Goal: Task Accomplishment & Management: Manage account settings

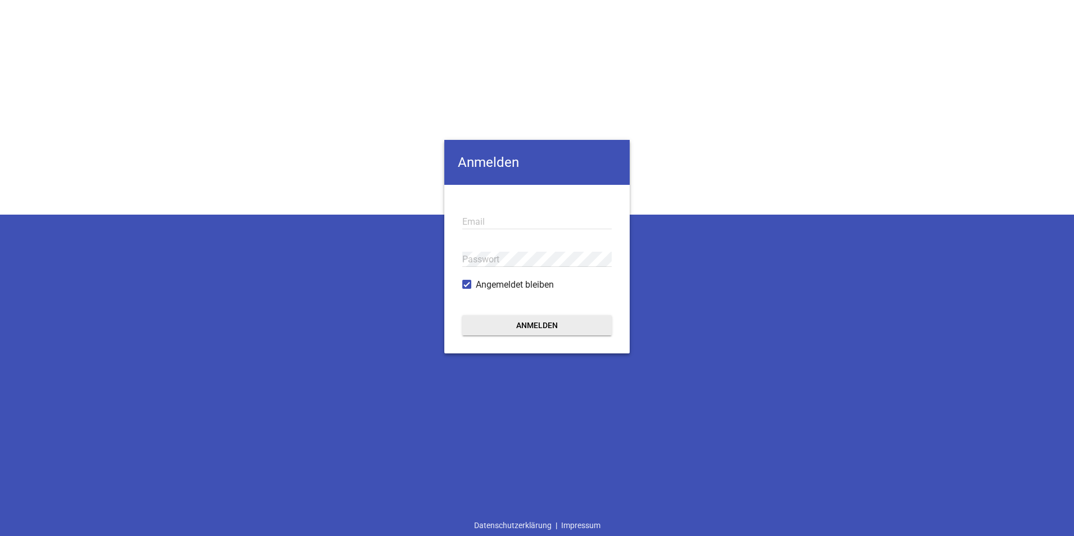
type input "[EMAIL_ADDRESS][PERSON_NAME][DOMAIN_NAME]"
click at [530, 322] on button "Anmelden" at bounding box center [536, 325] width 149 height 20
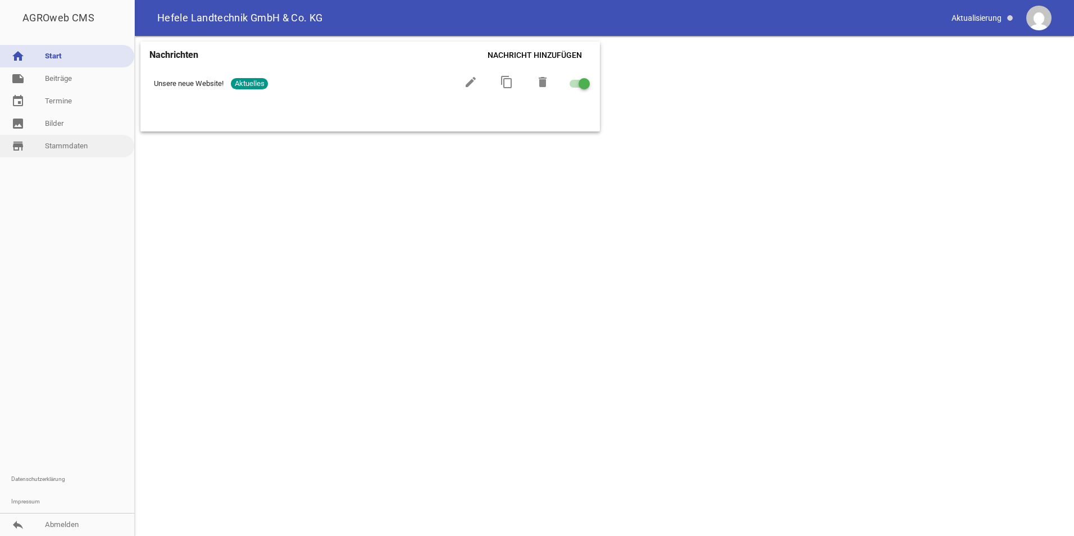
click at [66, 143] on link "store_mall_directory Stammdaten" at bounding box center [67, 146] width 134 height 22
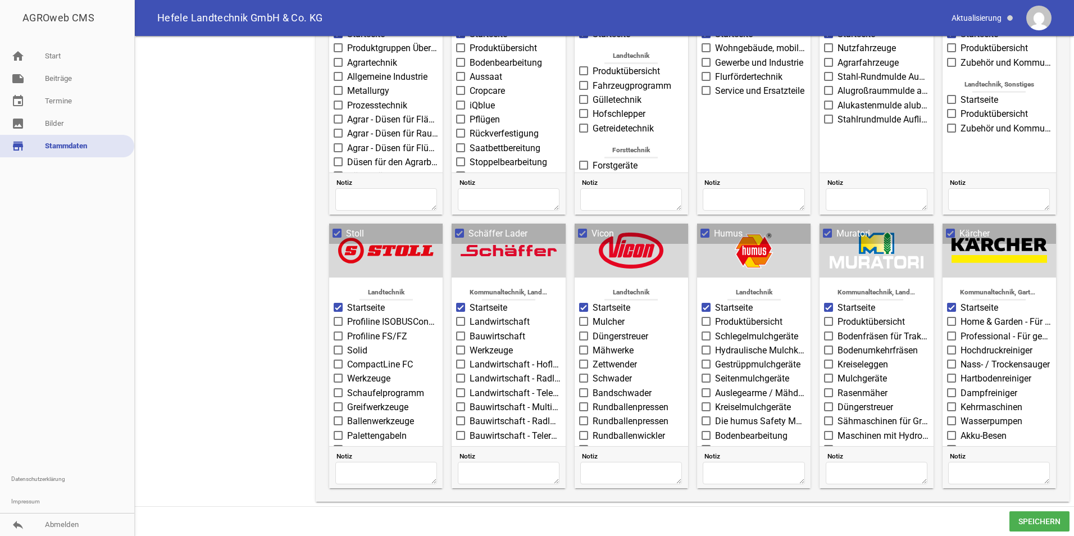
click at [704, 232] on span at bounding box center [704, 233] width 7 height 7
click at [714, 227] on input "Humus" at bounding box center [714, 227] width 0 height 0
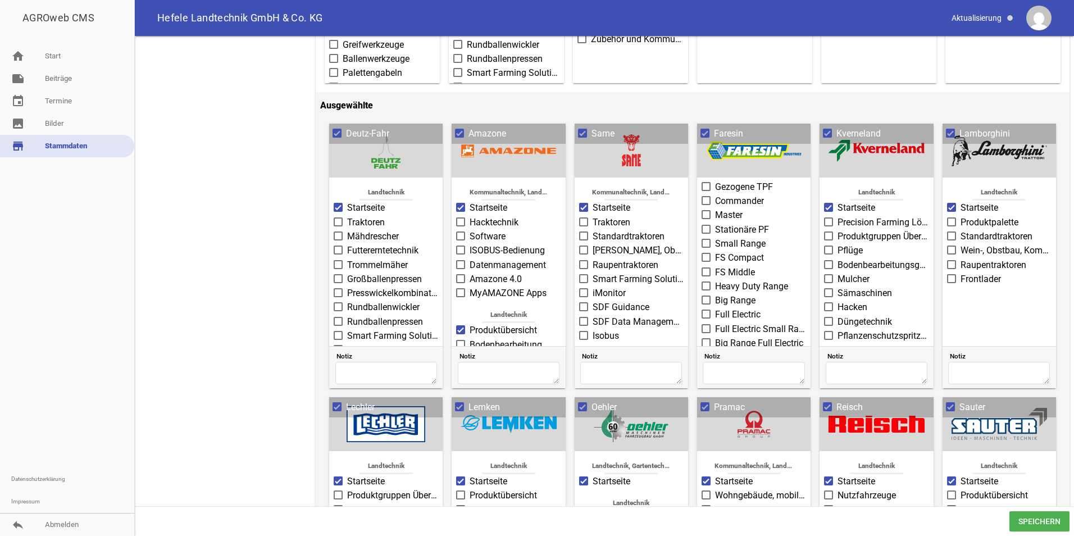
scroll to position [149, 0]
click at [828, 405] on span at bounding box center [827, 406] width 9 height 9
click at [836, 400] on input "Reisch" at bounding box center [836, 400] width 0 height 0
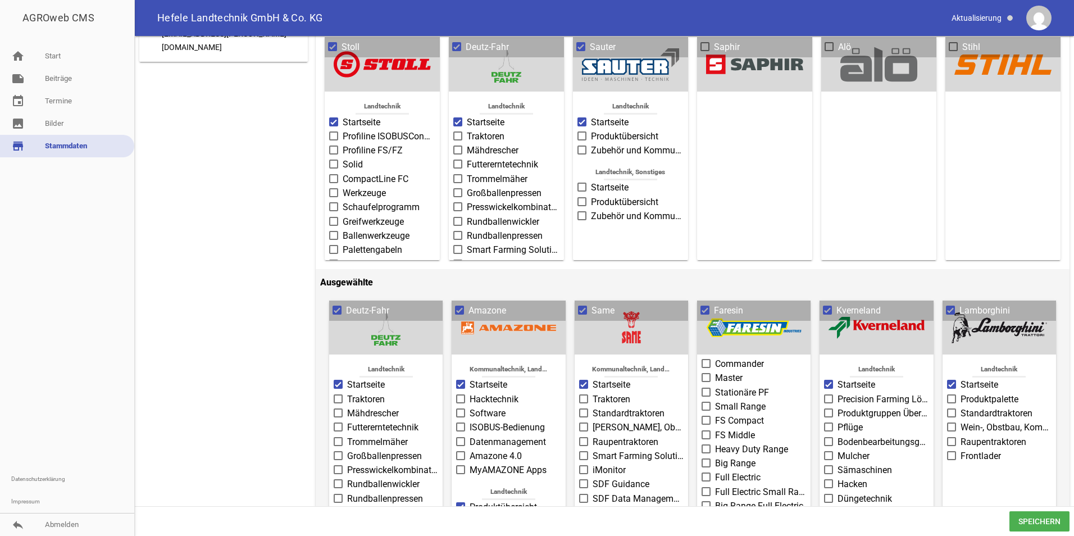
scroll to position [0, 0]
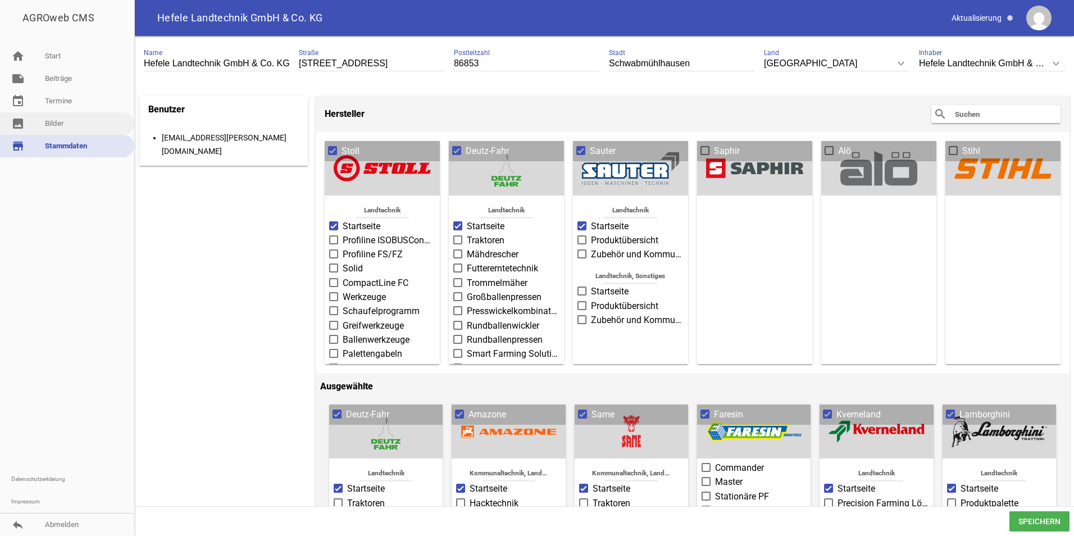
click at [53, 121] on link "image Bilder" at bounding box center [67, 123] width 134 height 22
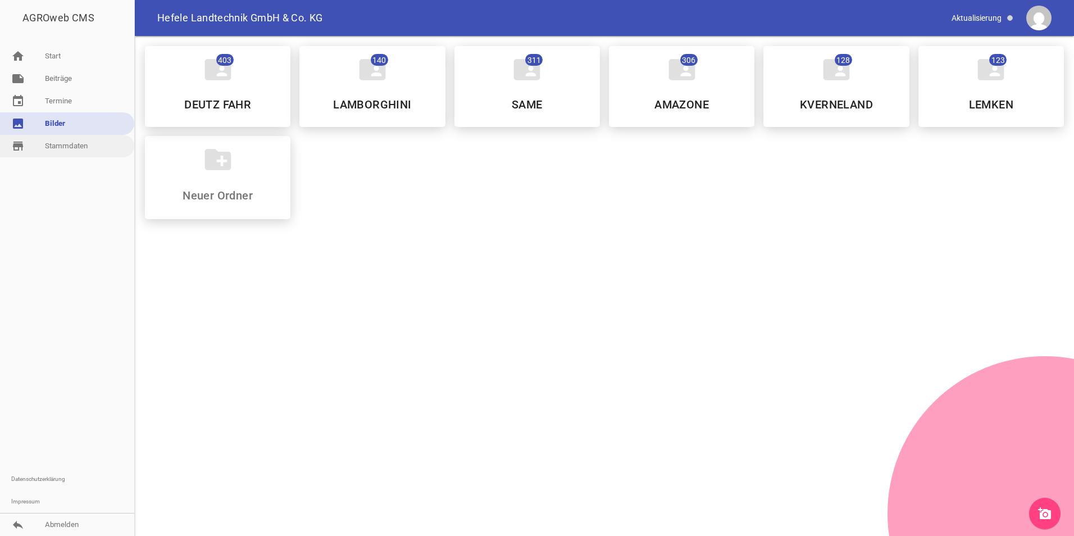
click at [57, 143] on link "store_mall_directory Stammdaten" at bounding box center [67, 146] width 134 height 22
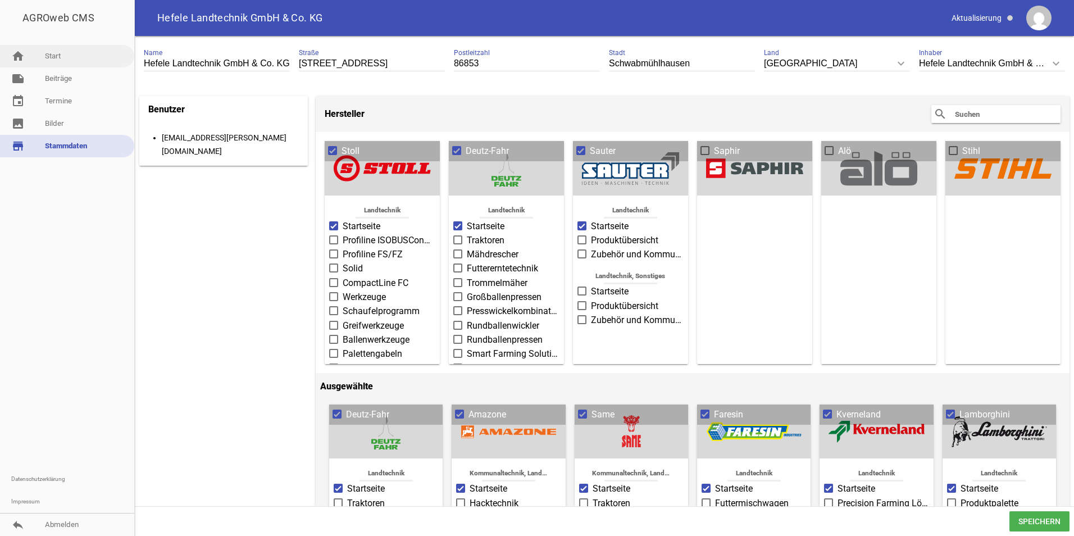
click at [77, 45] on link "home Start" at bounding box center [67, 56] width 134 height 22
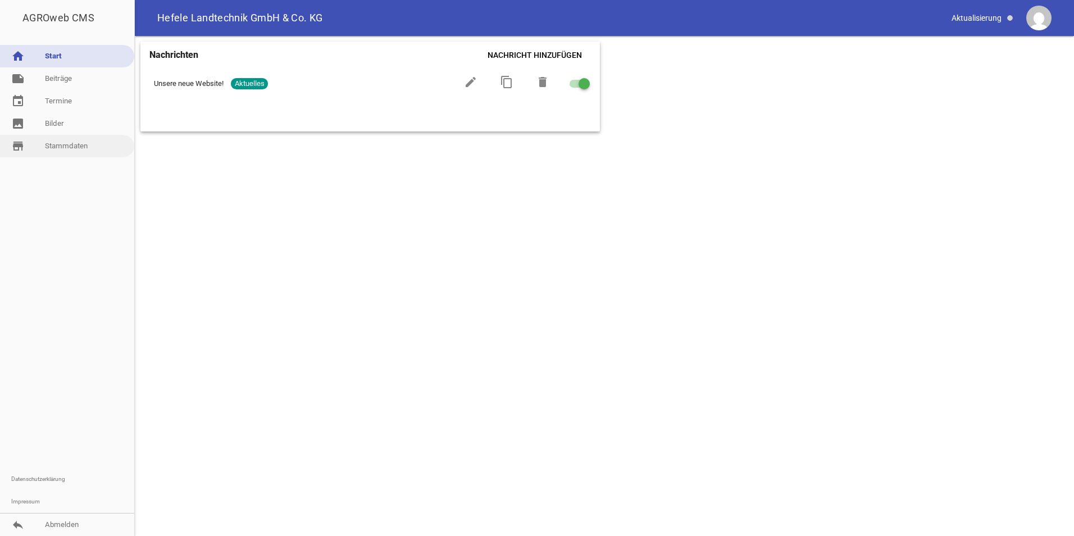
click at [74, 144] on link "store_mall_directory Stammdaten" at bounding box center [67, 146] width 134 height 22
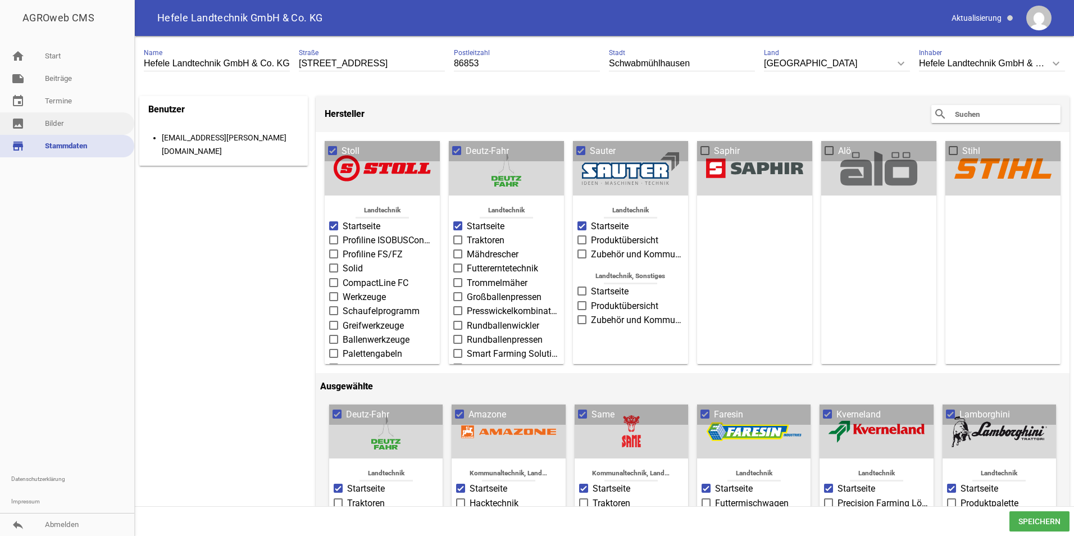
click at [63, 123] on link "image Bilder" at bounding box center [67, 123] width 134 height 22
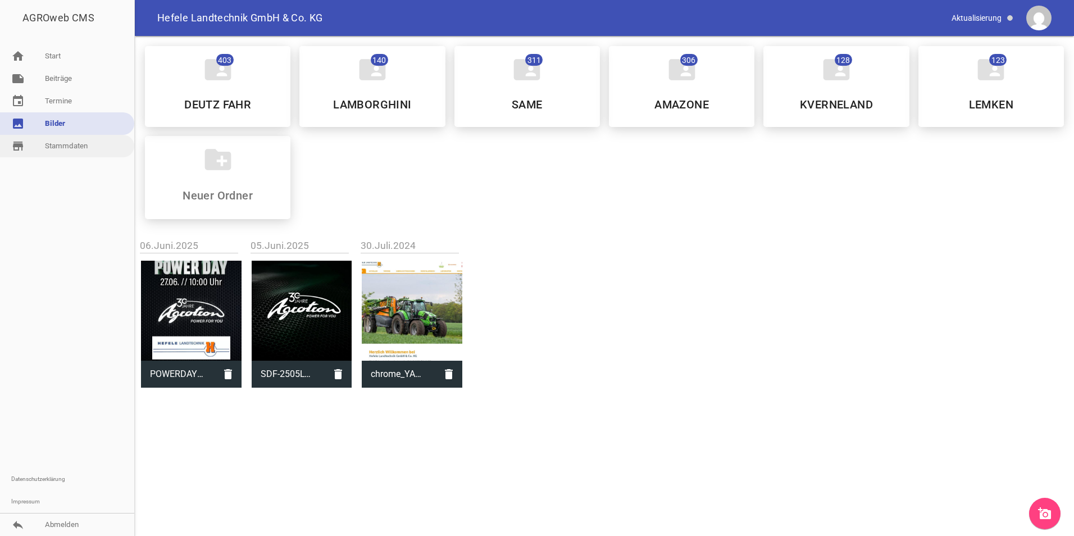
click at [49, 151] on link "store_mall_directory Stammdaten" at bounding box center [67, 146] width 134 height 22
